Goal: Transaction & Acquisition: Purchase product/service

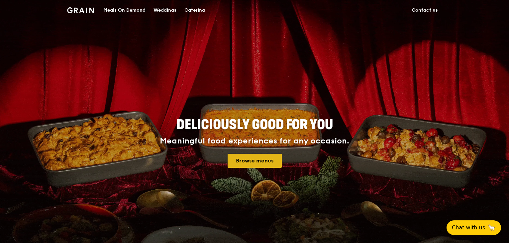
click at [259, 160] on link "Browse menus" at bounding box center [255, 161] width 54 height 14
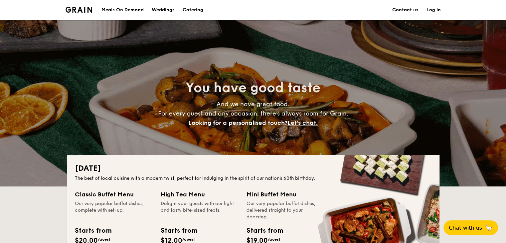
click at [93, 179] on div "The best of local cuisine with a modern twist, perfect for indulging in the spi…" at bounding box center [253, 178] width 356 height 7
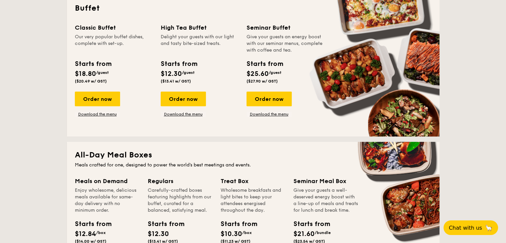
scroll to position [319, 0]
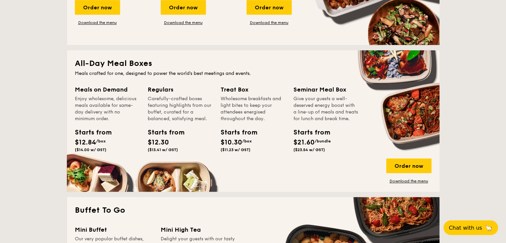
scroll to position [399, 0]
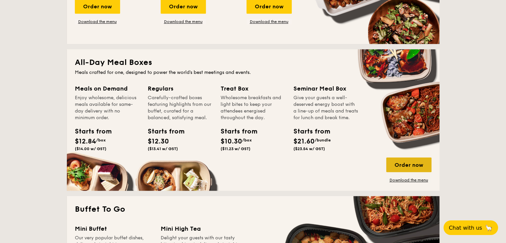
click at [411, 166] on div "Order now" at bounding box center [408, 164] width 45 height 15
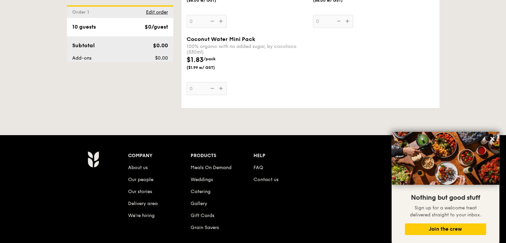
scroll to position [1426, 0]
